Goal: Transaction & Acquisition: Purchase product/service

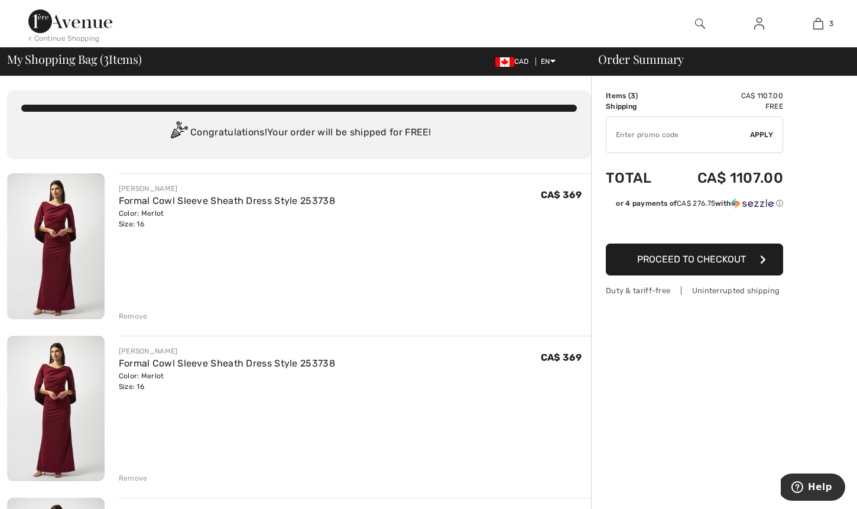
click at [128, 314] on div "Remove" at bounding box center [133, 316] width 29 height 11
click at [128, 315] on div "Remove" at bounding box center [133, 316] width 29 height 11
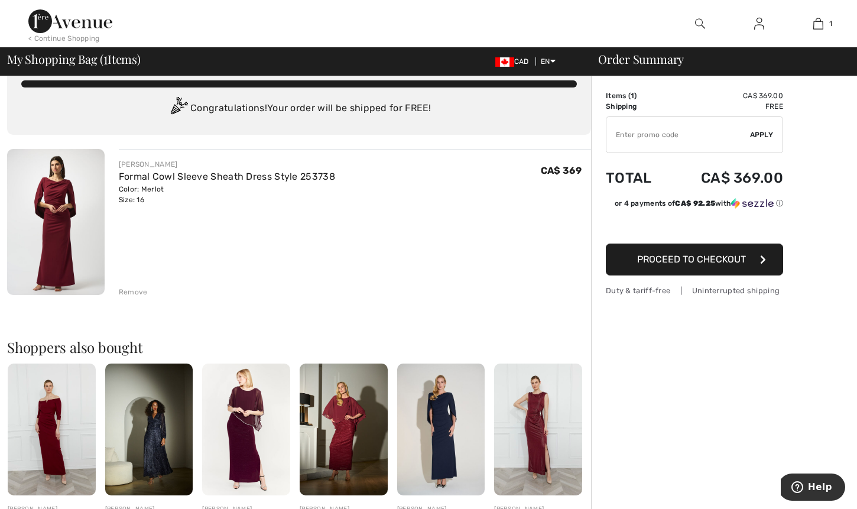
scroll to position [21, 0]
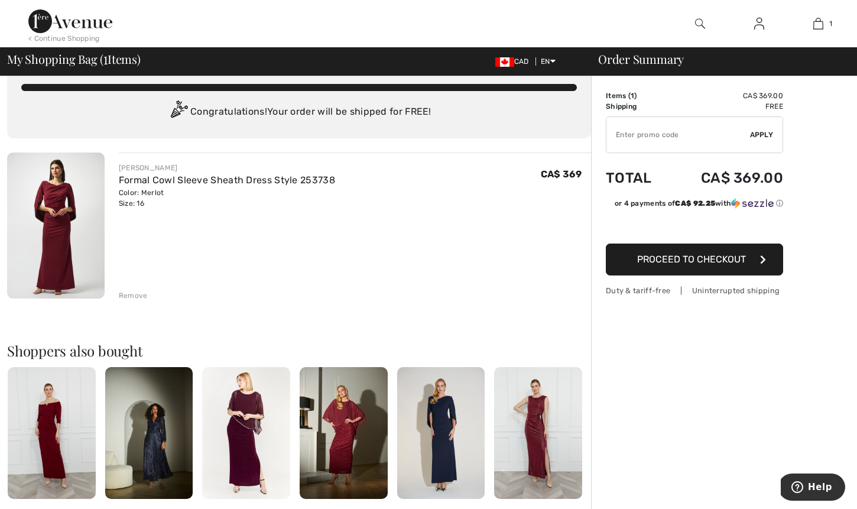
click at [662, 260] on span "Proceed to Checkout" at bounding box center [691, 258] width 109 height 11
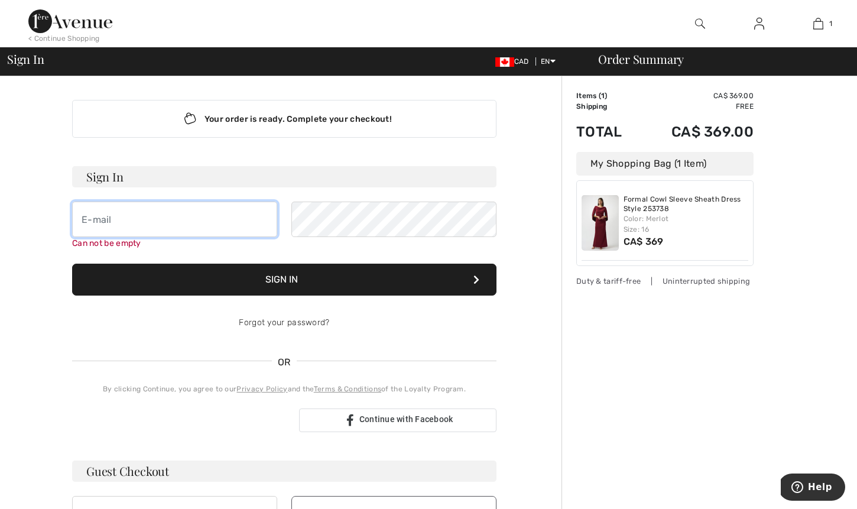
click at [82, 219] on input "email" at bounding box center [174, 218] width 205 height 35
type input "[EMAIL_ADDRESS][DOMAIN_NAME]"
drag, startPoint x: 223, startPoint y: 220, endPoint x: 58, endPoint y: 212, distance: 165.6
click at [58, 212] on div "Your order is ready. Complete your checkout! Sign In pamgradwell231@gmail.com C…" at bounding box center [284, 420] width 554 height 689
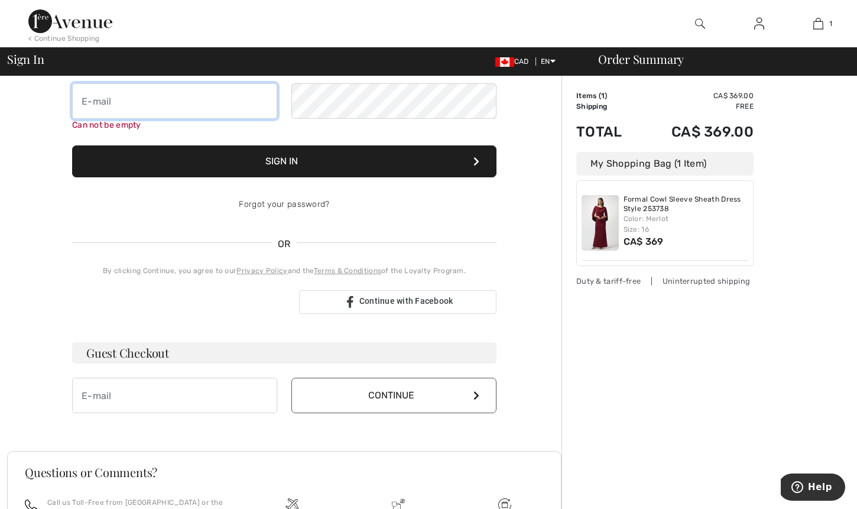
scroll to position [131, 0]
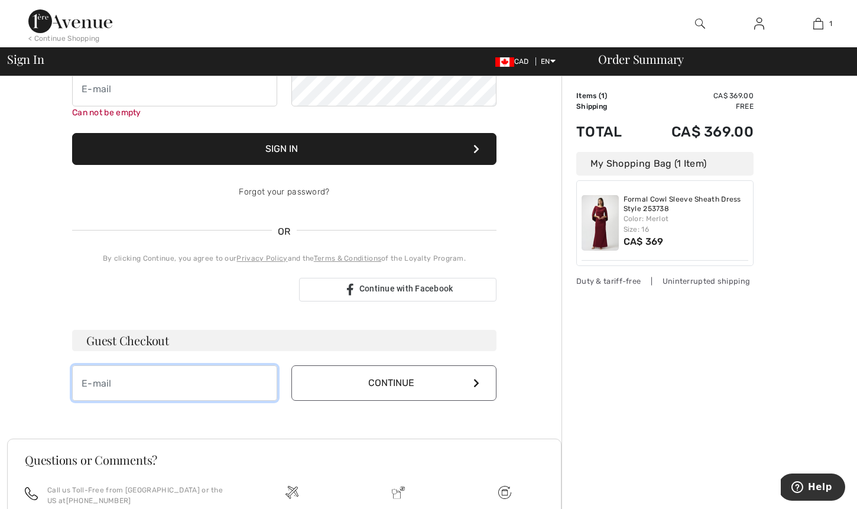
click at [84, 382] on input "email" at bounding box center [174, 382] width 205 height 35
type input "[EMAIL_ADDRESS][DOMAIN_NAME]"
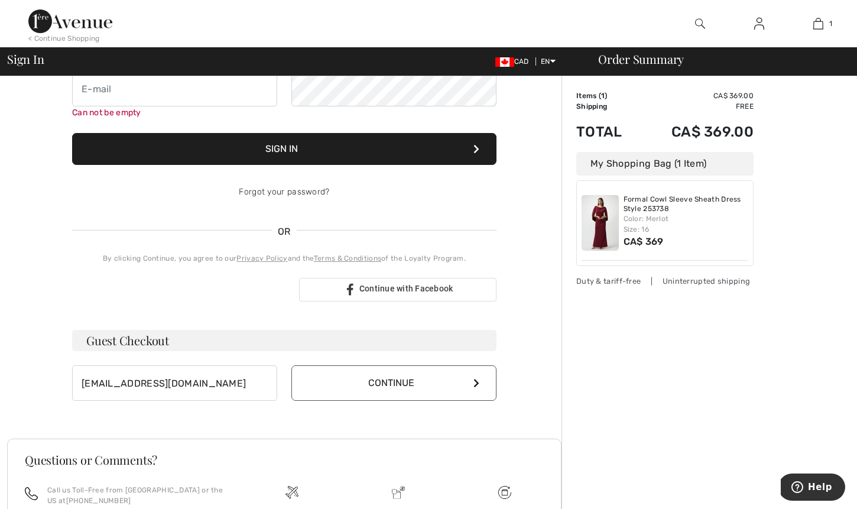
click at [386, 384] on button "Continue" at bounding box center [393, 382] width 205 height 35
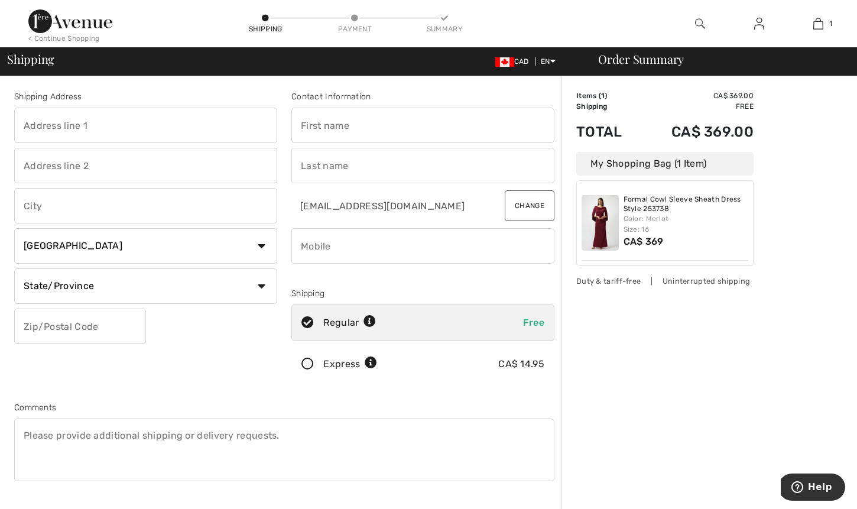
click at [25, 122] on input "text" at bounding box center [145, 125] width 263 height 35
click at [25, 126] on input "text" at bounding box center [145, 125] width 263 height 35
type input "unit 307 99A Farley Rd"
click at [28, 203] on input "text" at bounding box center [145, 205] width 263 height 35
type input "Fergus"
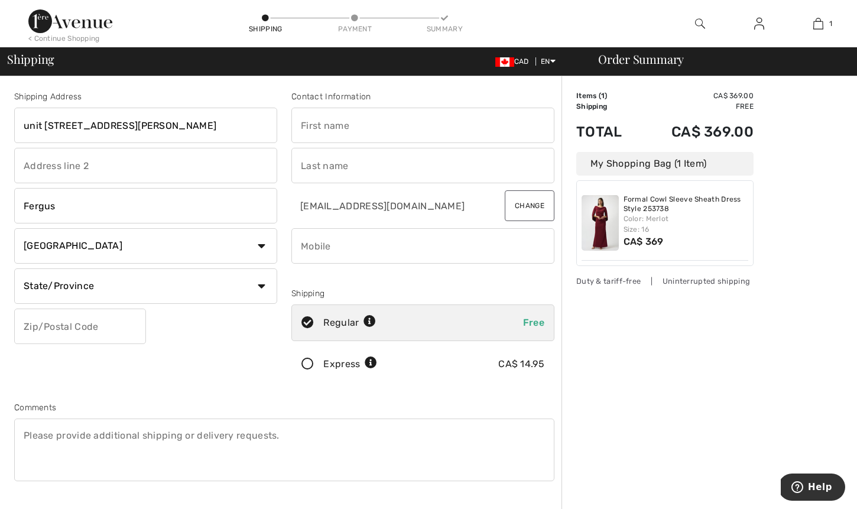
click at [258, 282] on select "State/Province Alberta British Columbia Manitoba New Brunswick Newfoundland and…" at bounding box center [145, 285] width 263 height 35
select select "ON"
click at [14, 268] on select "State/Province Alberta British Columbia Manitoba New Brunswick Newfoundland and…" at bounding box center [145, 285] width 263 height 35
click at [28, 326] on input "text" at bounding box center [80, 325] width 132 height 35
drag, startPoint x: 54, startPoint y: 325, endPoint x: 43, endPoint y: 326, distance: 10.7
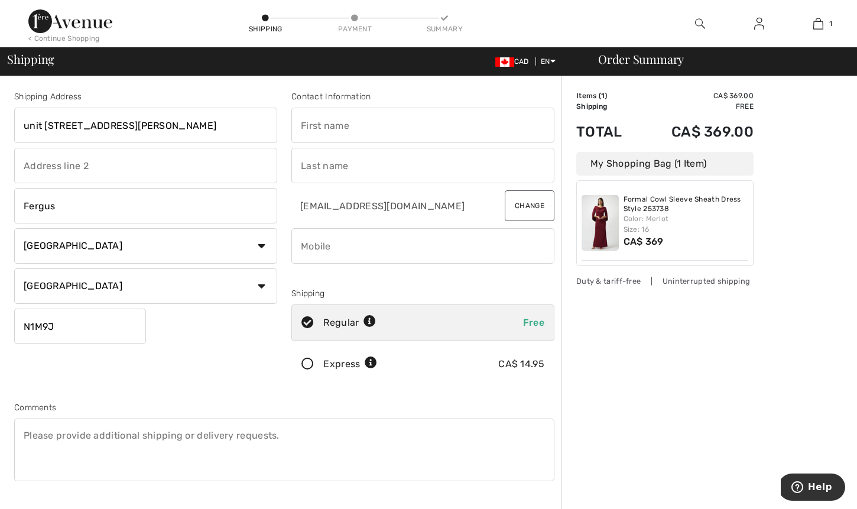
click at [43, 326] on input "N1M9J" at bounding box center [80, 325] width 132 height 35
type input "N1M0J9"
click at [304, 124] on input "text" at bounding box center [422, 125] width 263 height 35
type input "Pamela"
click at [303, 171] on input "text" at bounding box center [422, 165] width 263 height 35
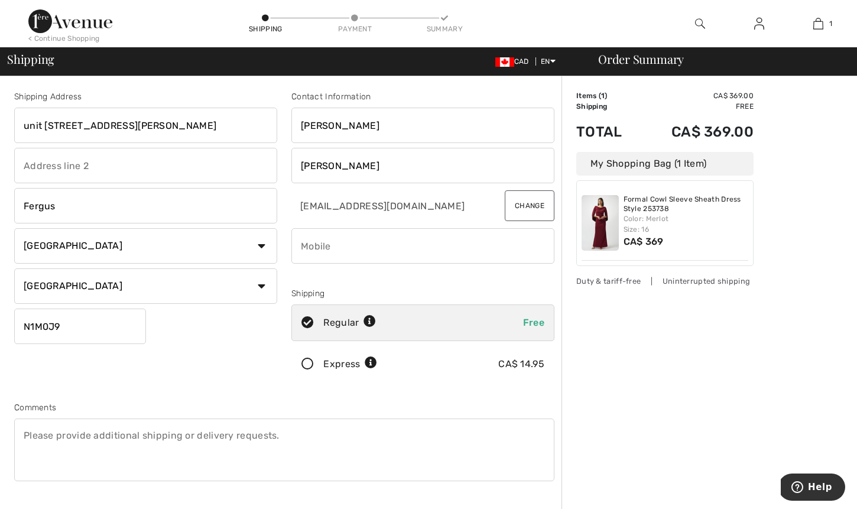
type input "Gradwell"
click at [304, 240] on input "phone" at bounding box center [422, 245] width 263 height 35
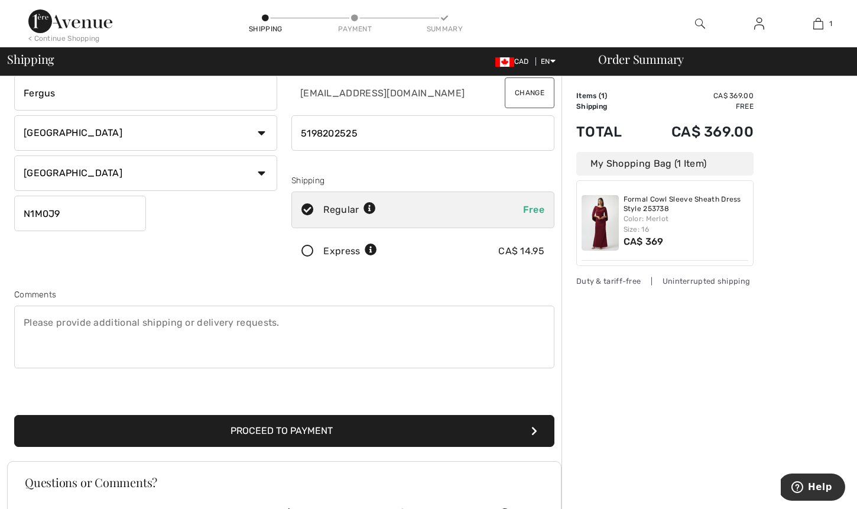
scroll to position [115, 0]
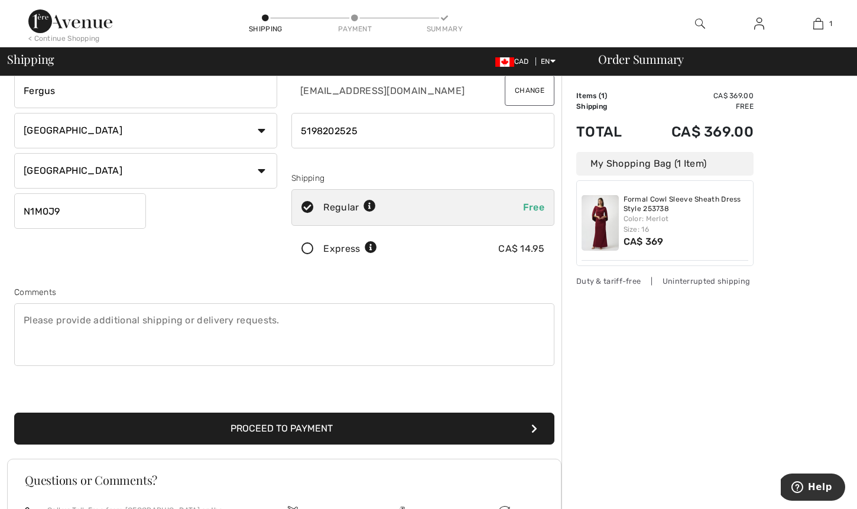
type input "5198202525"
click at [23, 321] on textarea at bounding box center [284, 334] width 540 height 63
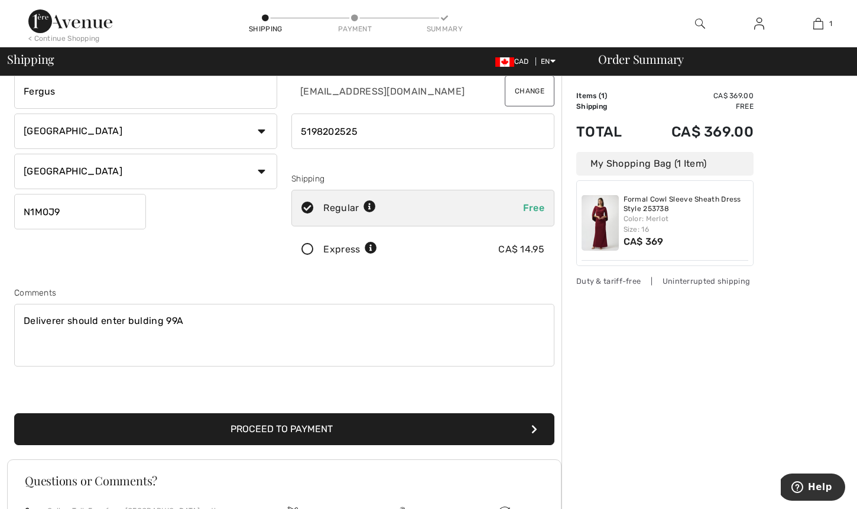
click at [139, 319] on textarea "Deliverer should enter bulding 99A" at bounding box center [284, 335] width 540 height 63
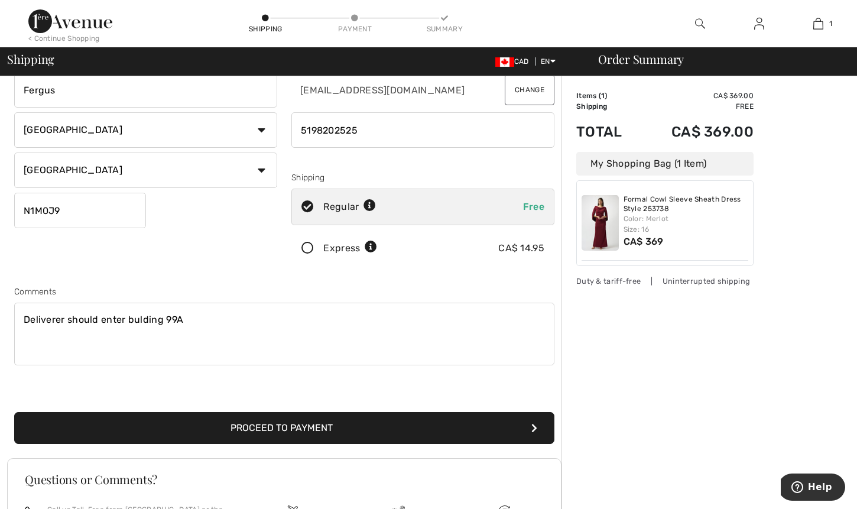
click at [132, 320] on textarea "Deliverer should enter bulding 99A" at bounding box center [284, 333] width 540 height 63
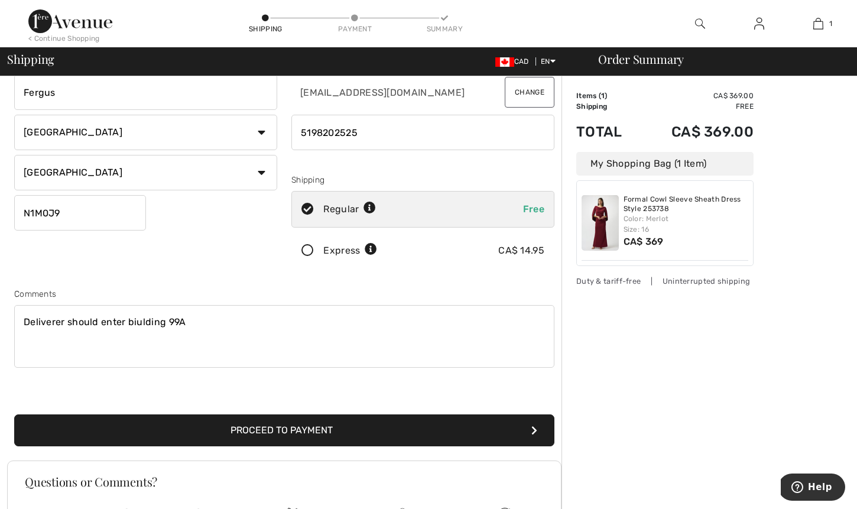
scroll to position [115, 0]
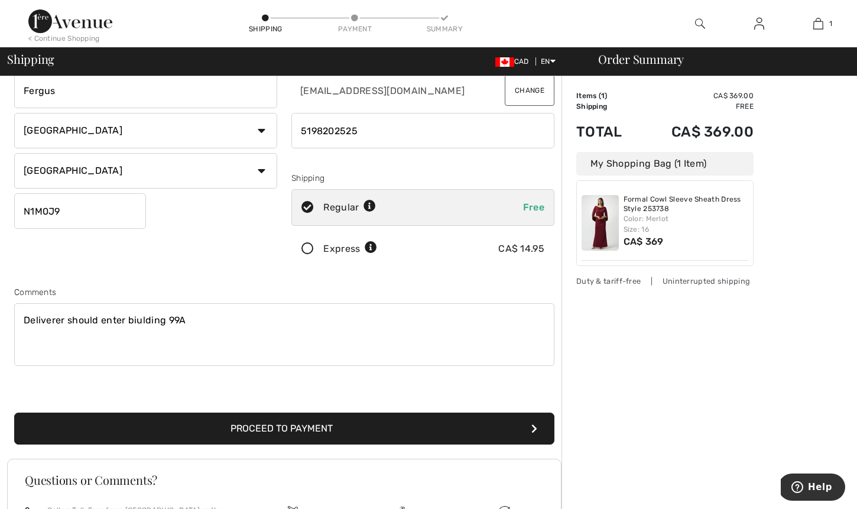
drag, startPoint x: 161, startPoint y: 321, endPoint x: 133, endPoint y: 319, distance: 27.9
click at [127, 320] on textarea "Deliverer should enter biulding 99A" at bounding box center [284, 334] width 540 height 63
drag, startPoint x: 166, startPoint y: 320, endPoint x: 128, endPoint y: 316, distance: 38.0
click at [128, 316] on textarea "Deliverer should enter buikding 99A" at bounding box center [284, 334] width 540 height 63
click at [191, 318] on textarea "Deliverer should enter building 99A" at bounding box center [284, 334] width 540 height 63
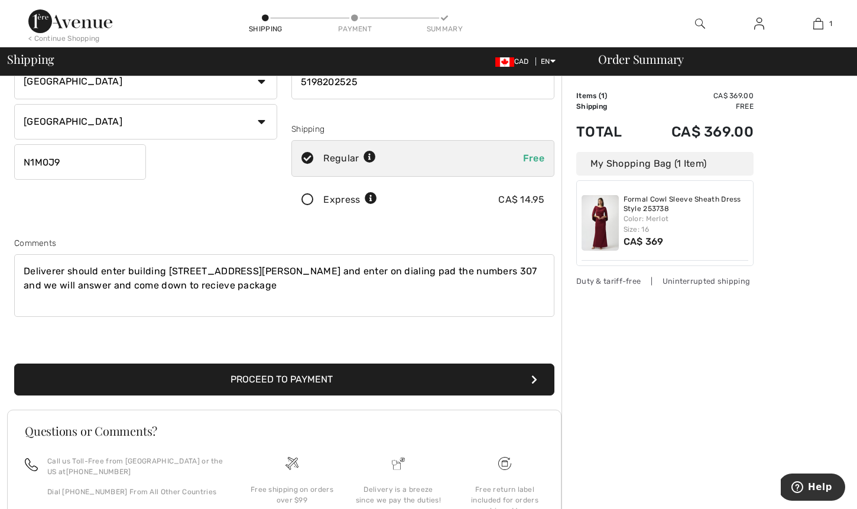
scroll to position [155, 0]
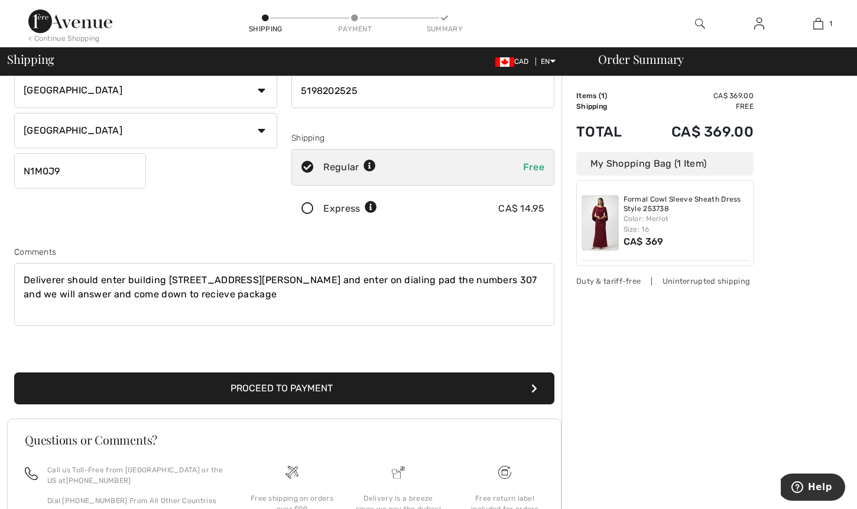
type textarea "Deliverer should enter building 99A Farley Rd and enter on dialing pad the numb…"
click at [265, 387] on button "Proceed to Payment" at bounding box center [284, 388] width 540 height 32
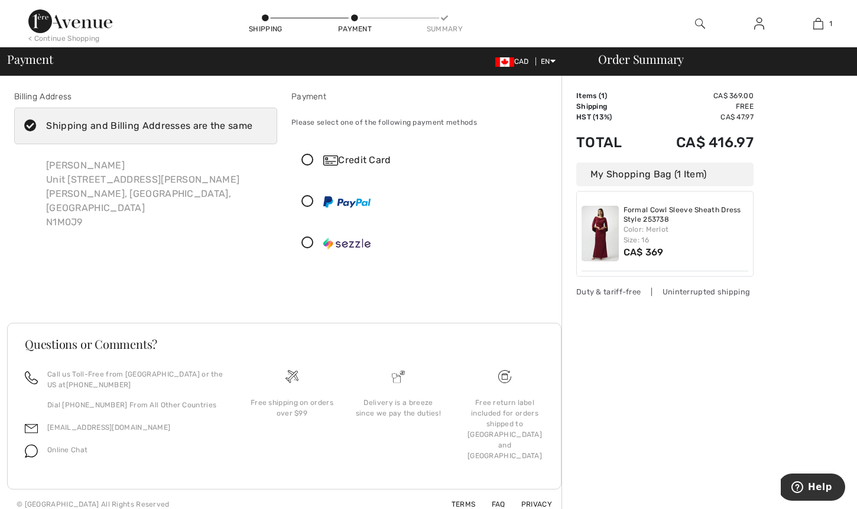
click at [305, 158] on icon at bounding box center [307, 160] width 31 height 12
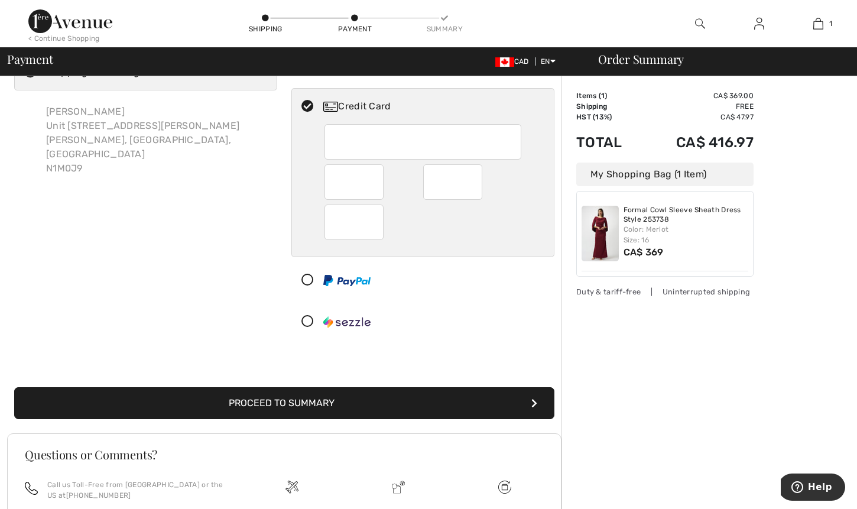
scroll to position [25, 0]
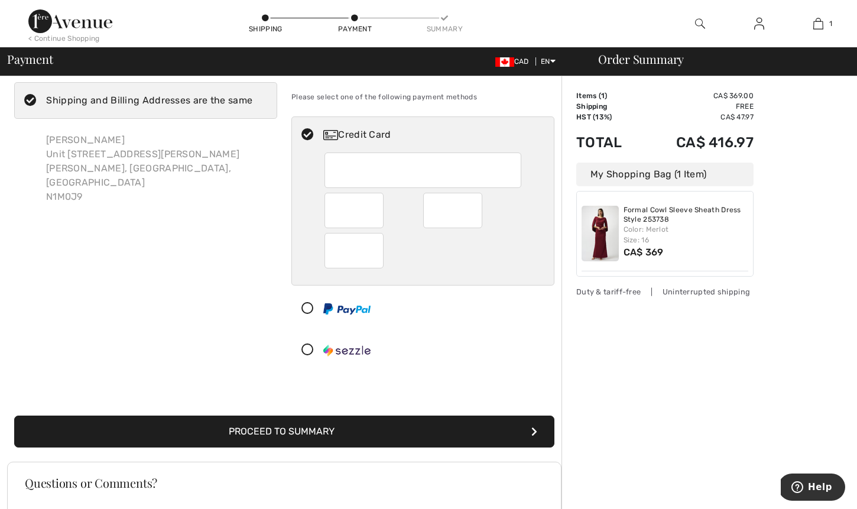
click at [333, 171] on div at bounding box center [422, 169] width 196 height 35
drag, startPoint x: 391, startPoint y: 291, endPoint x: 398, endPoint y: 288, distance: 7.4
click at [393, 291] on div at bounding box center [418, 308] width 252 height 35
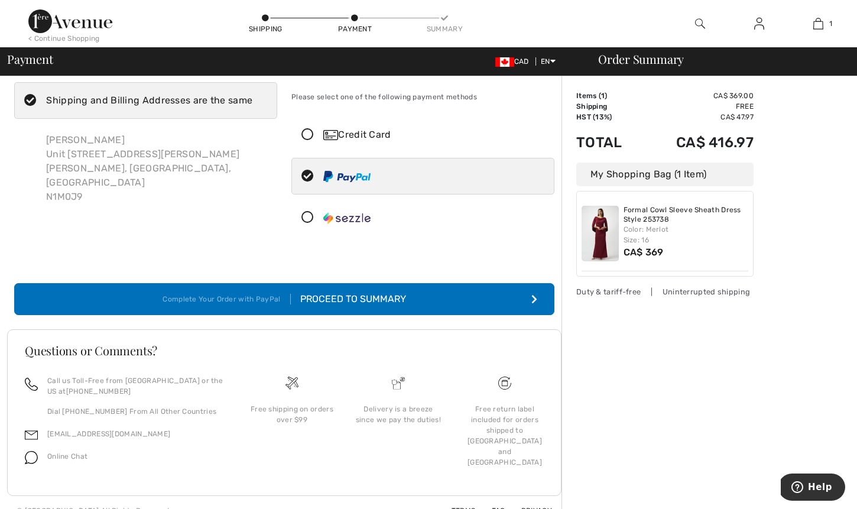
scroll to position [0, 0]
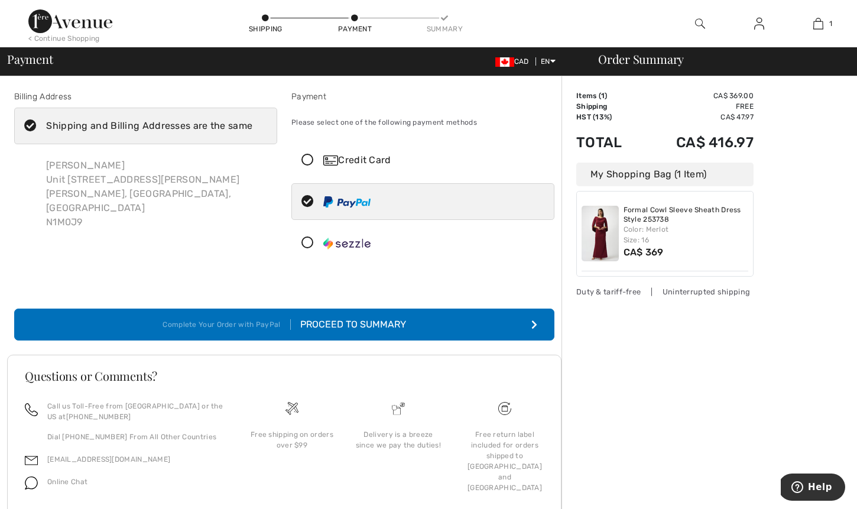
click at [309, 158] on icon at bounding box center [307, 160] width 31 height 12
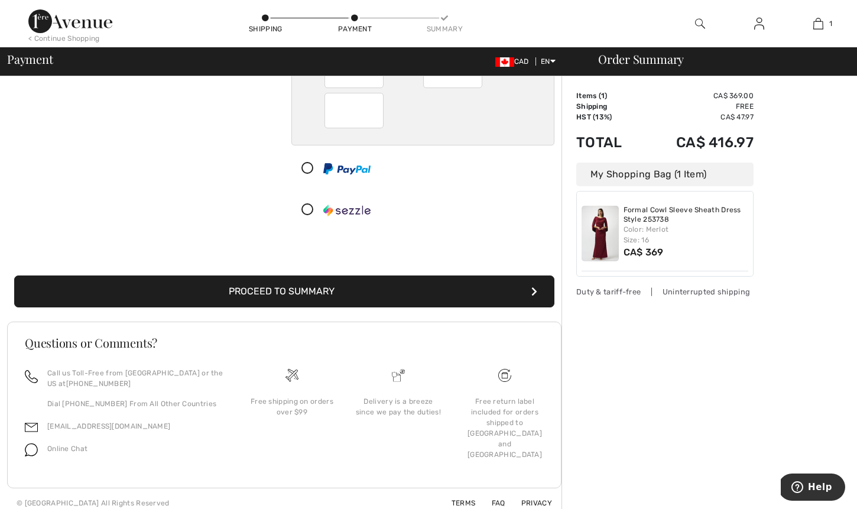
scroll to position [170, 0]
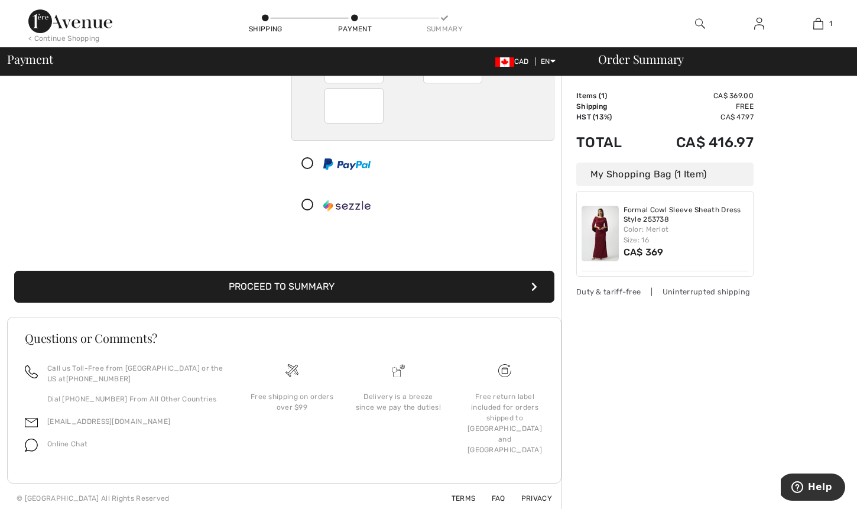
click at [305, 281] on button "Proceed to Summary" at bounding box center [284, 287] width 540 height 32
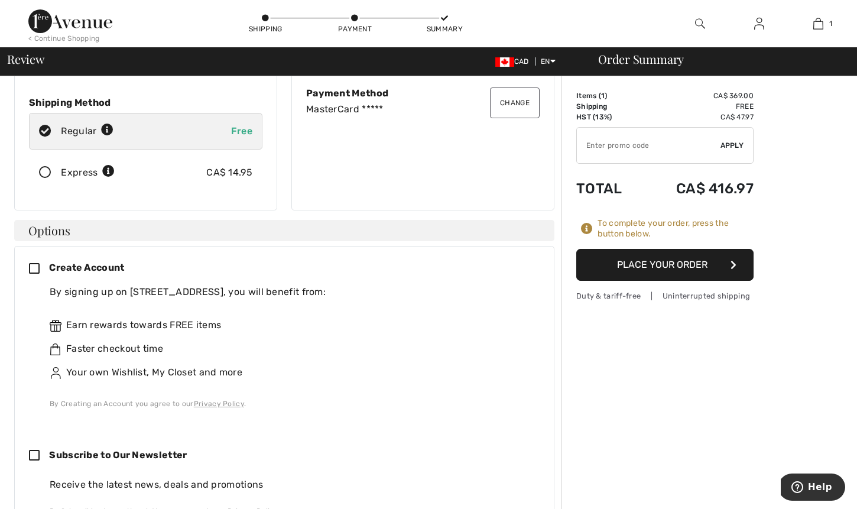
scroll to position [167, 0]
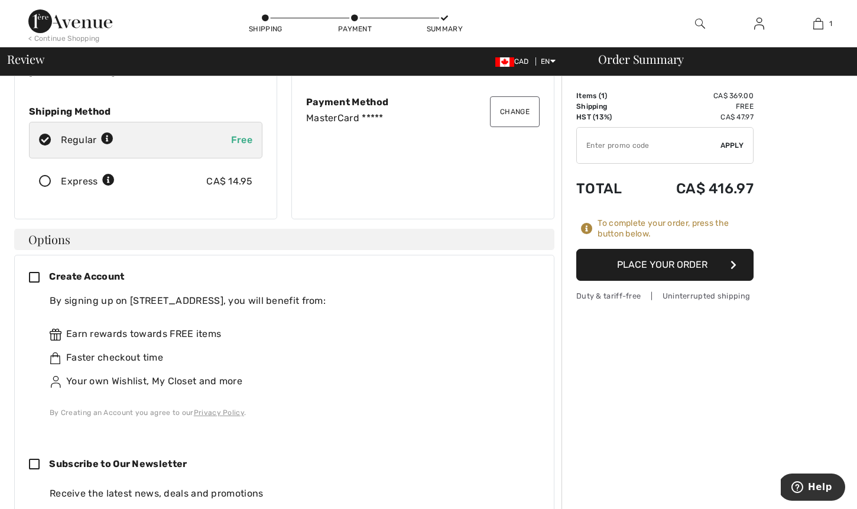
click at [644, 263] on button "Place Your Order" at bounding box center [664, 265] width 177 height 32
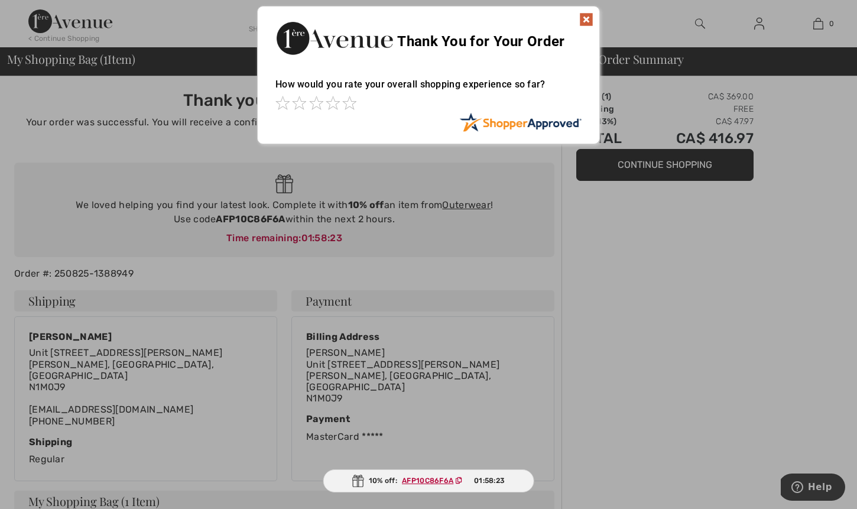
click at [585, 20] on img at bounding box center [586, 19] width 14 height 14
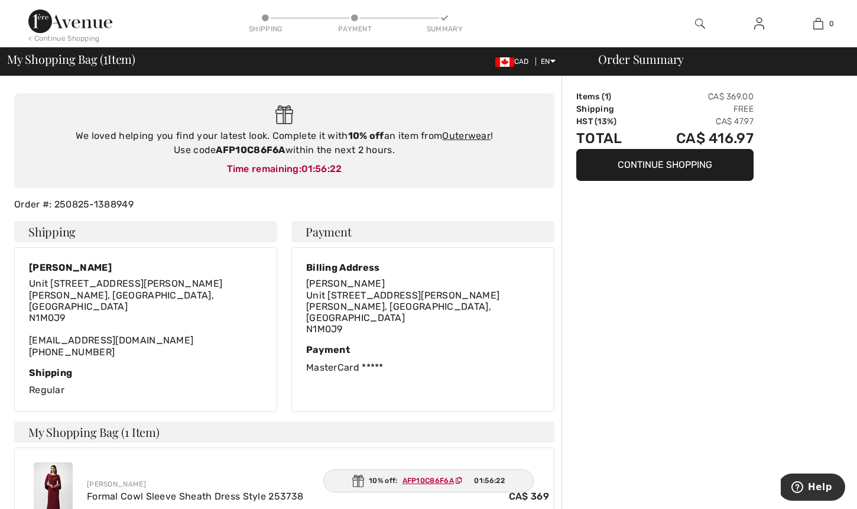
scroll to position [63, 0]
